Goal: Task Accomplishment & Management: Use online tool/utility

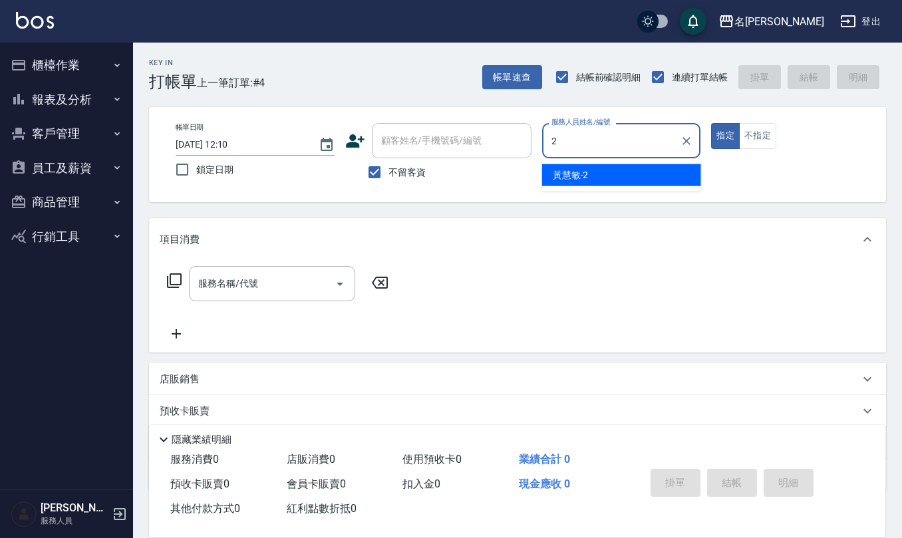
type input "[PERSON_NAME]-2"
type button "true"
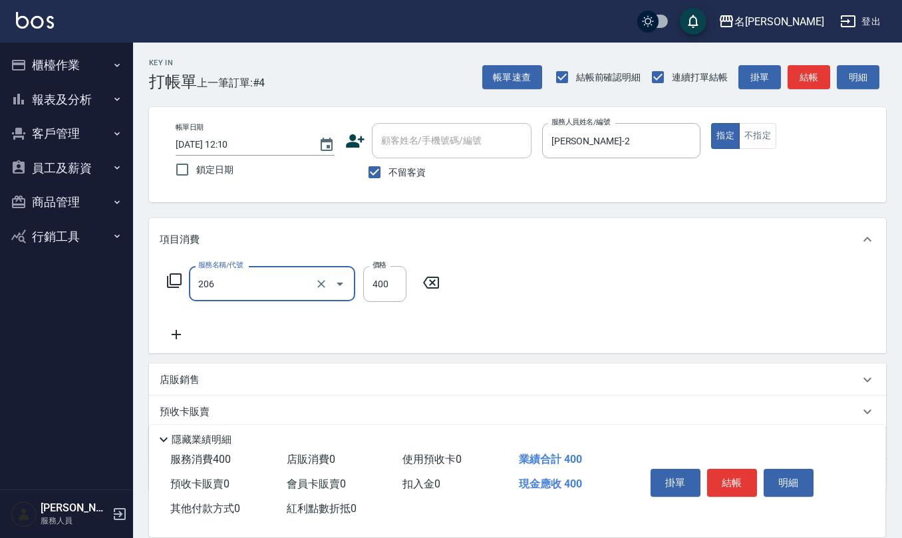
type input "健康洗(206)"
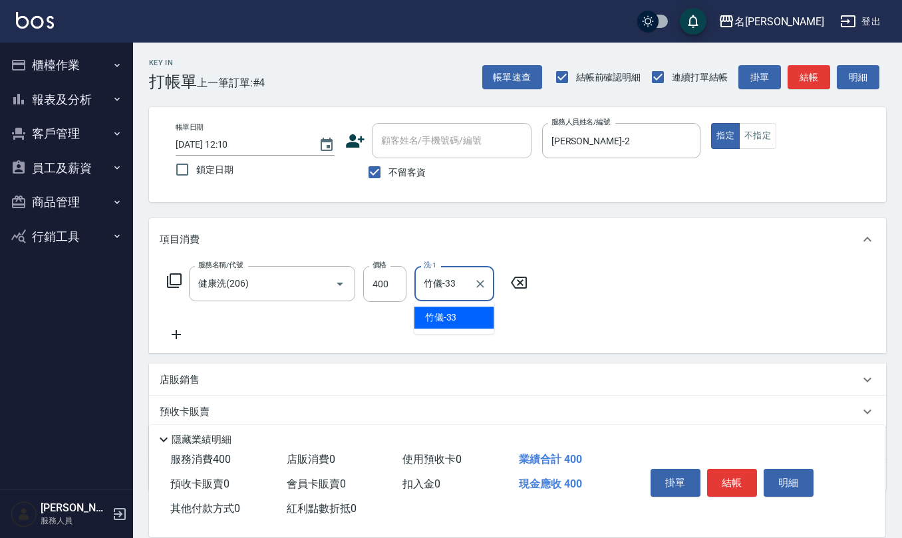
type input "竹儀-33"
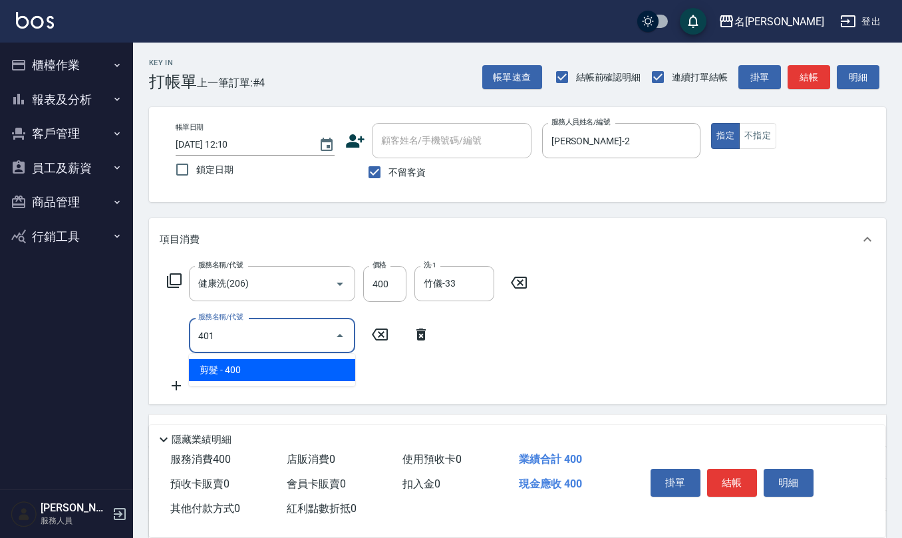
type input "剪髮(401)"
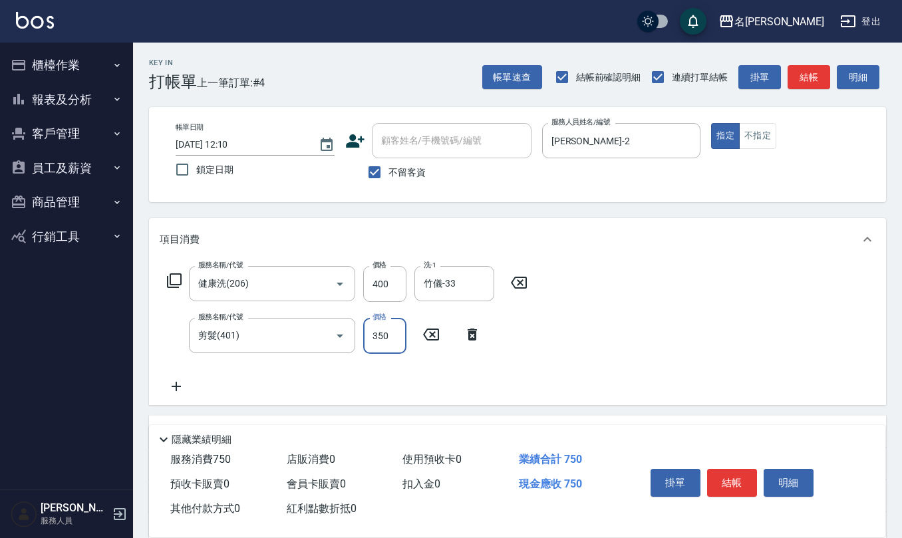
type input "350"
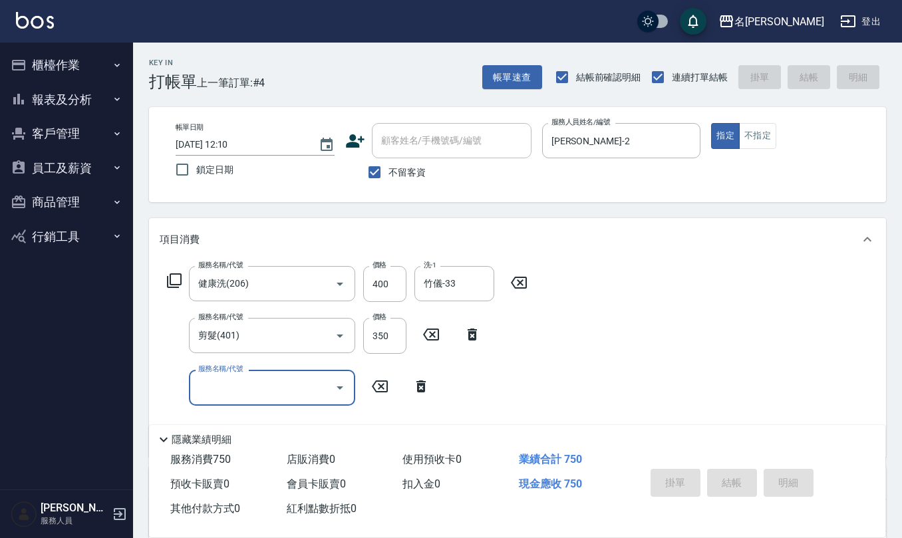
type input "[DATE] 12:50"
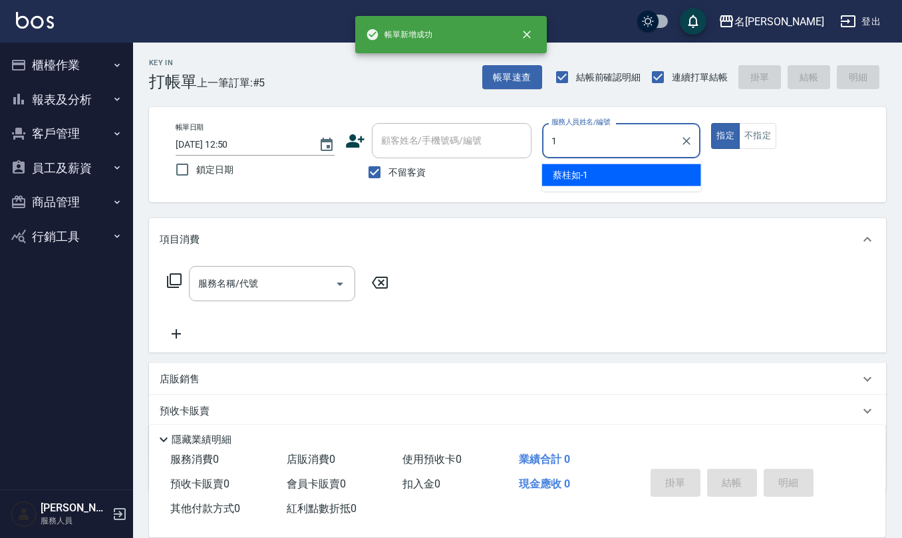
type input "[PERSON_NAME]1"
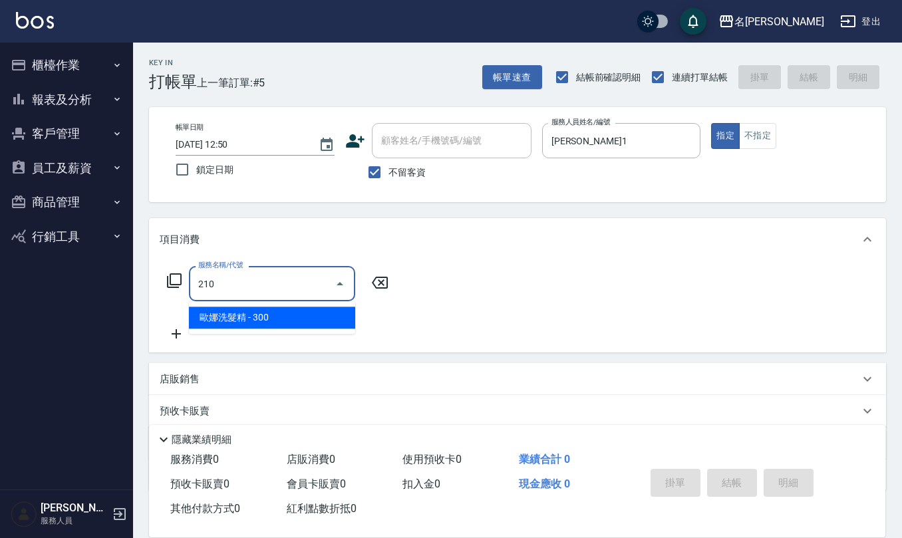
type input "歐娜洗髮精(210)"
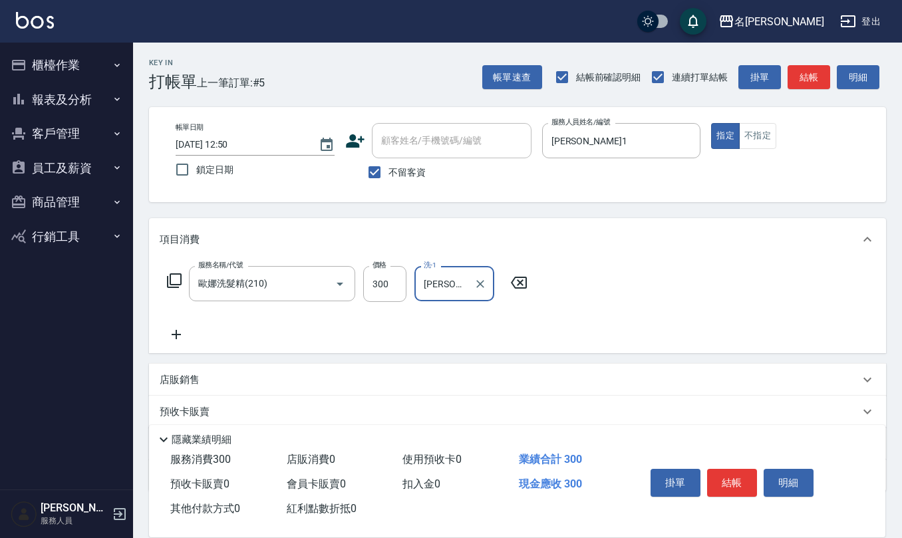
type input "[PERSON_NAME]-24"
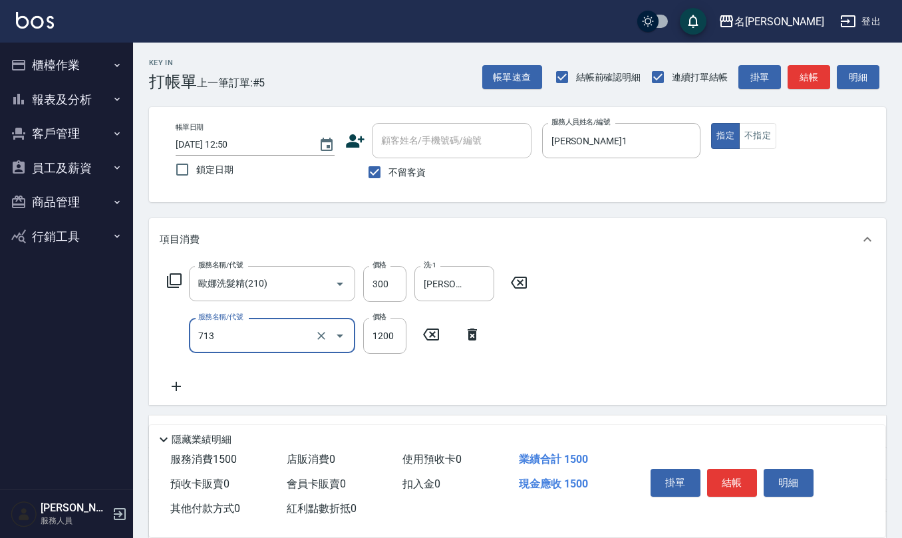
type input "水樣結構式1200(713)"
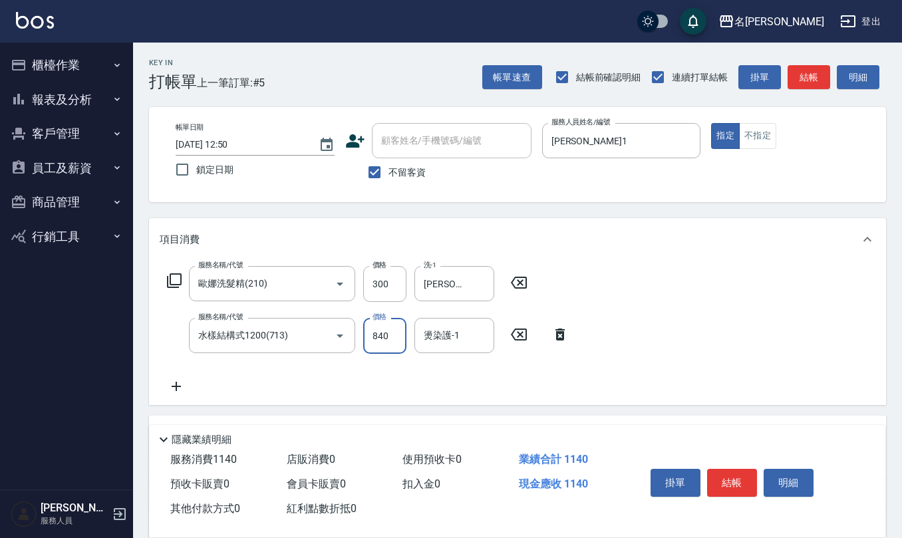
type input "840"
type input "[PERSON_NAME]-24"
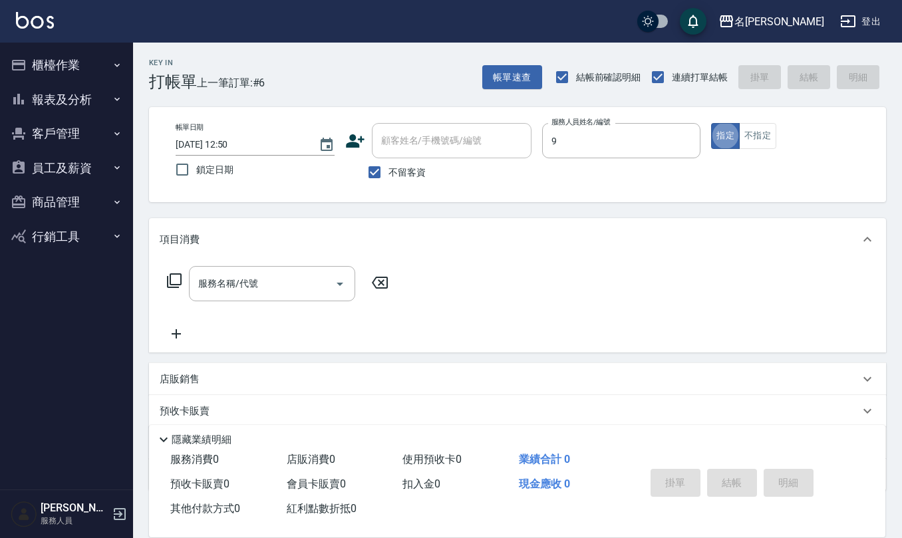
type input "[PERSON_NAME]-9"
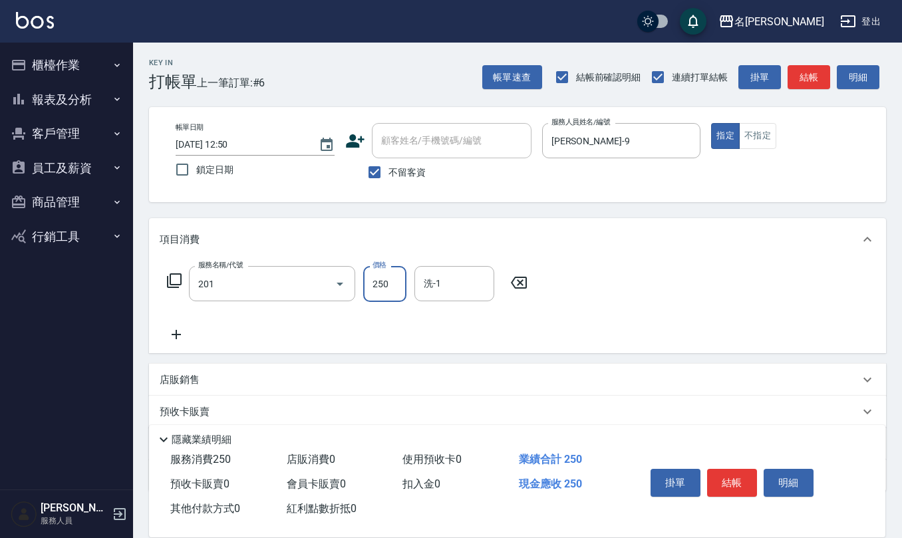
type input "洗髮(201)"
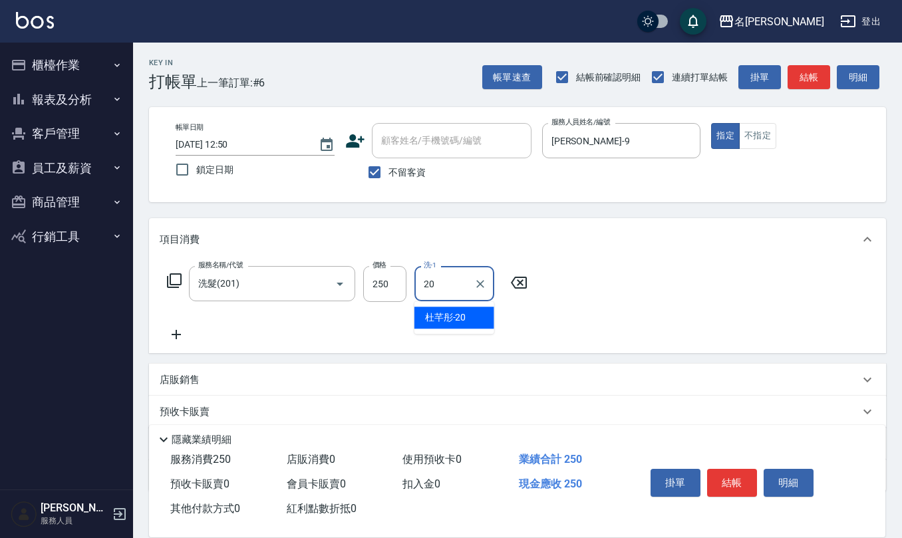
type input "[PERSON_NAME]-20"
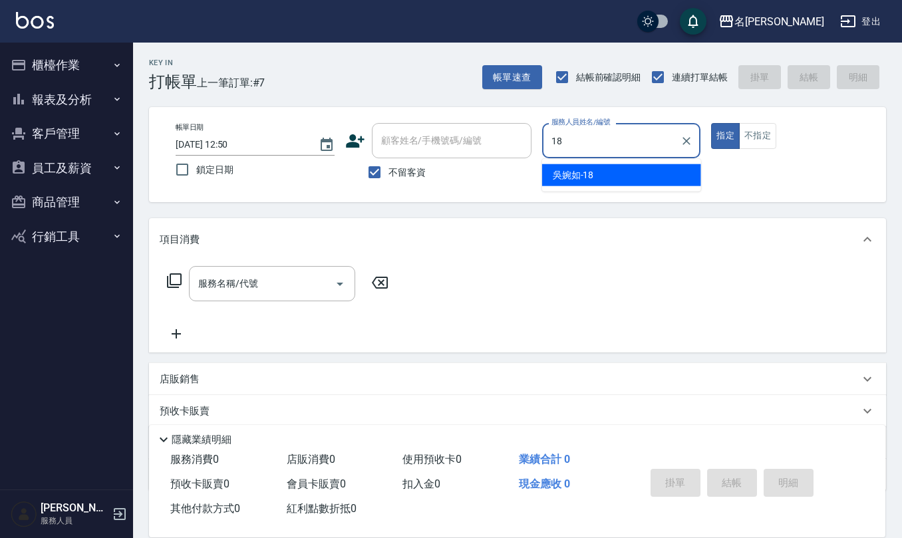
type input "[PERSON_NAME]-18"
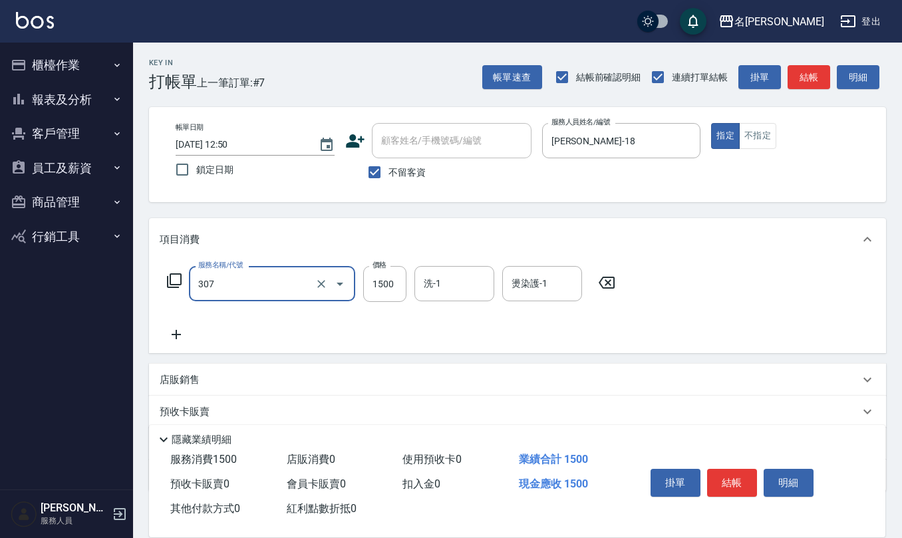
type input "EF麥拉寧燙髮1500(307)"
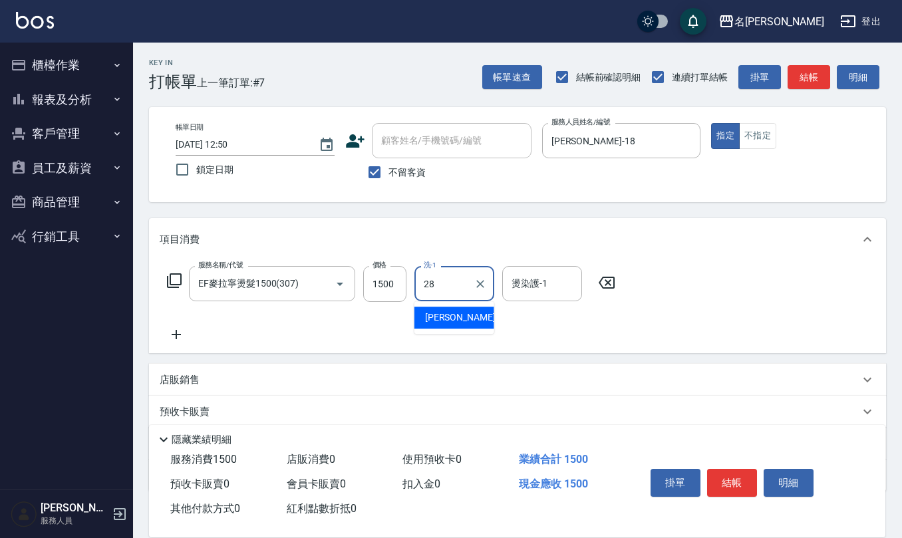
type input "[PERSON_NAME]-28"
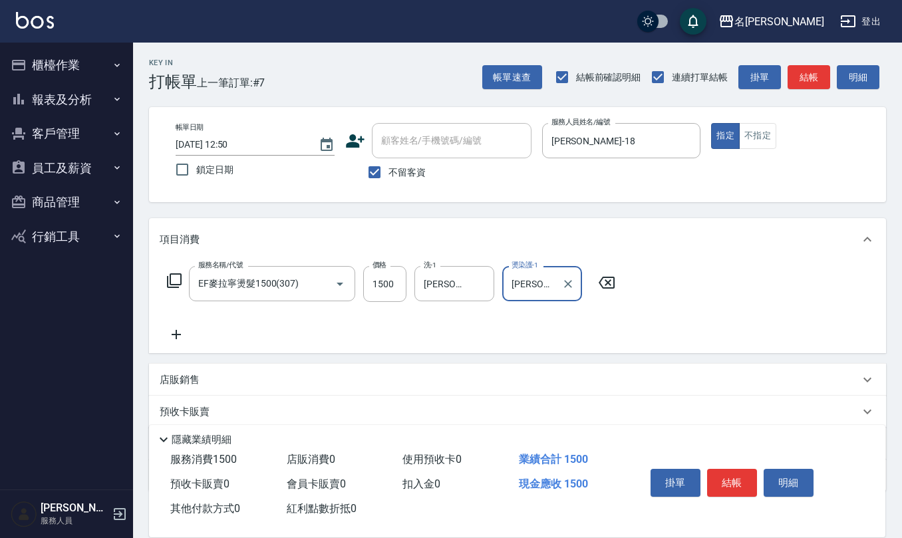
type input "[PERSON_NAME]-28"
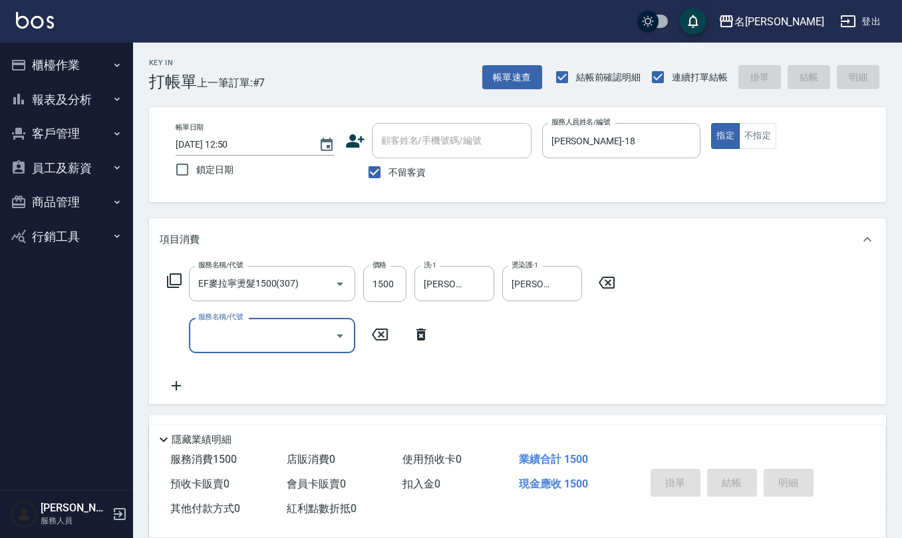
type input "[DATE] 12:53"
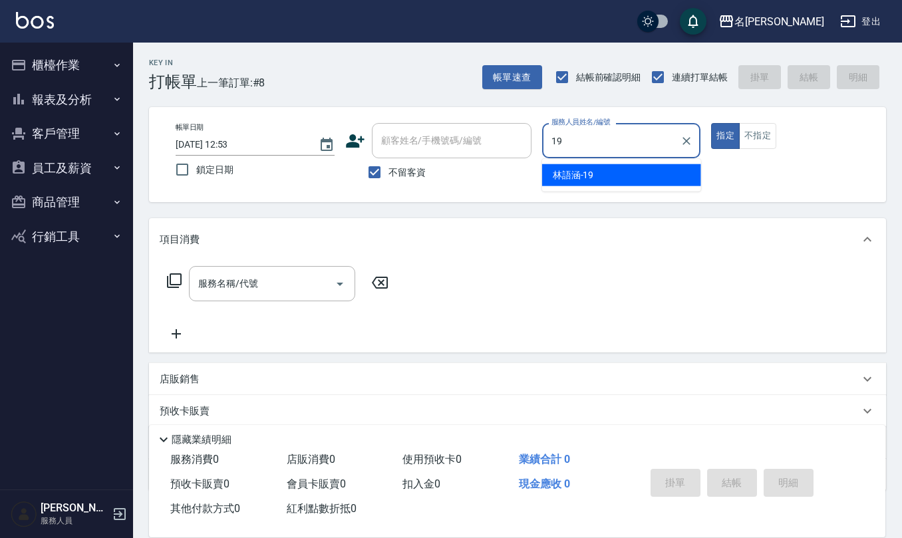
type input "[PERSON_NAME]-19"
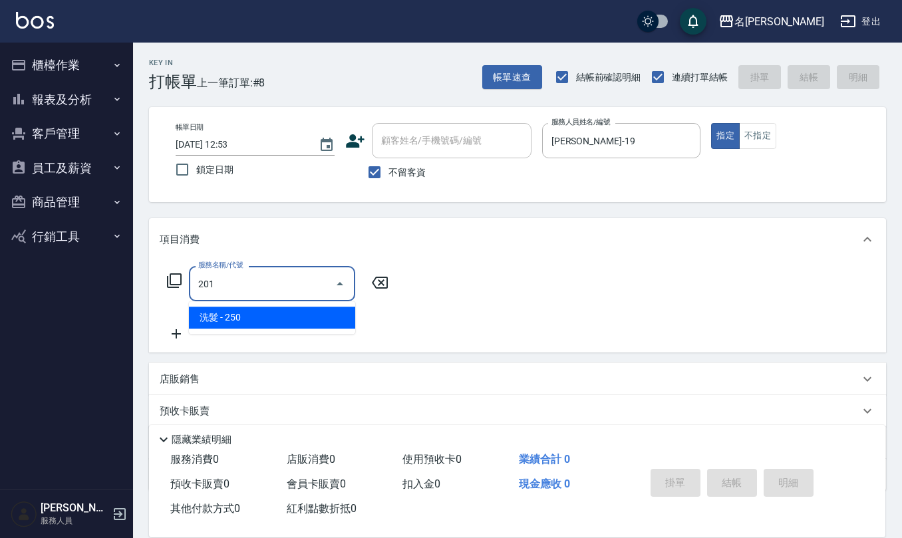
type input "洗髮(201)"
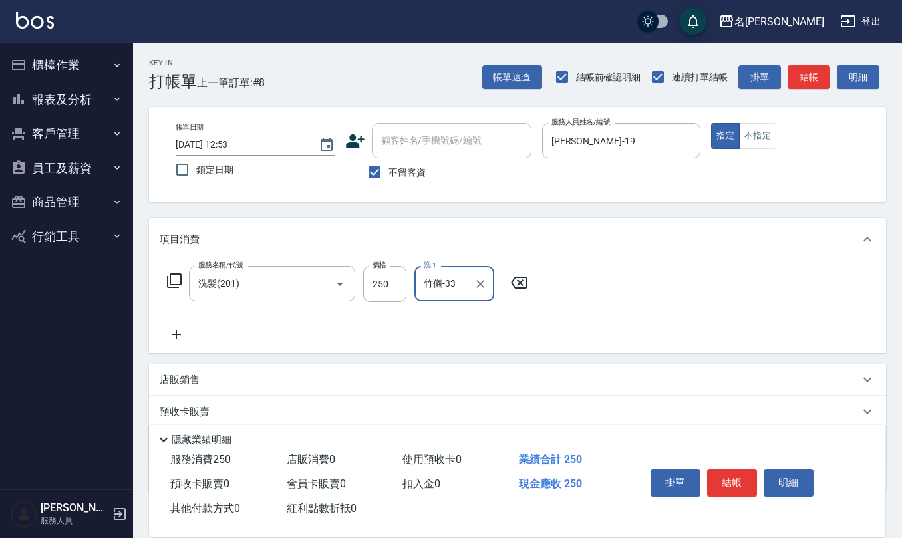
type input "竹儀-33"
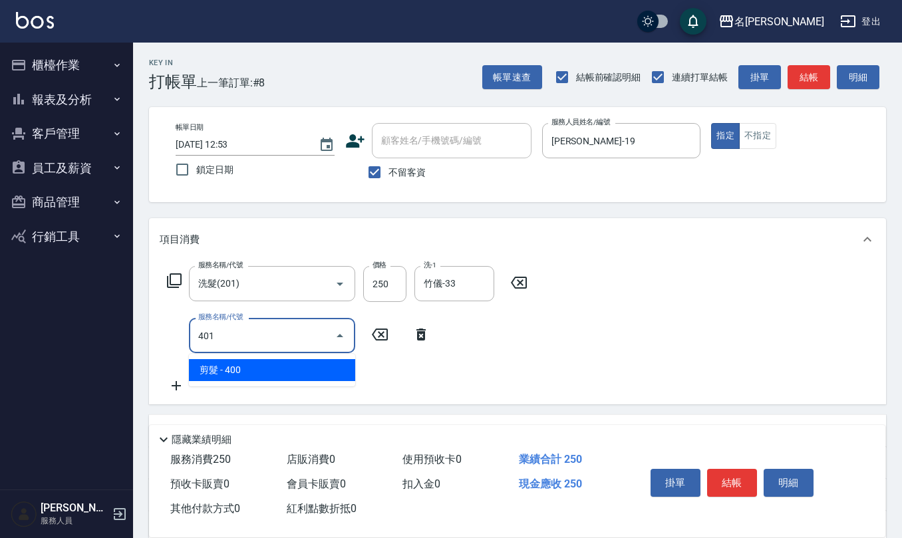
type input "剪髮(401)"
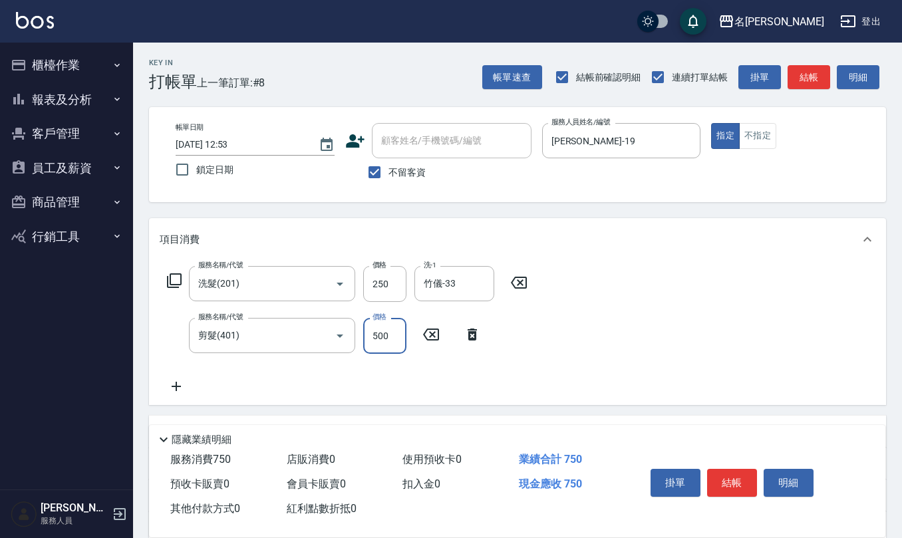
type input "500"
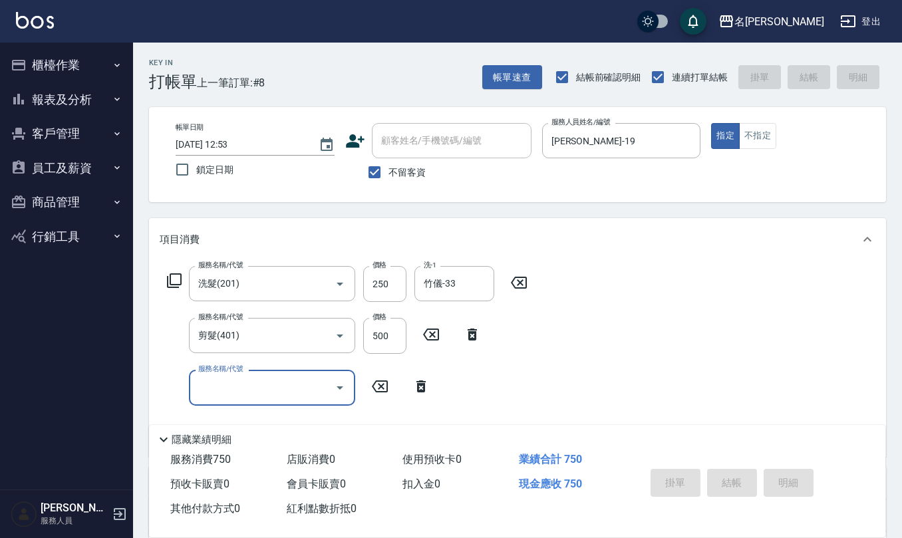
type input "[DATE] 12:54"
